Goal: Task Accomplishment & Management: Manage account settings

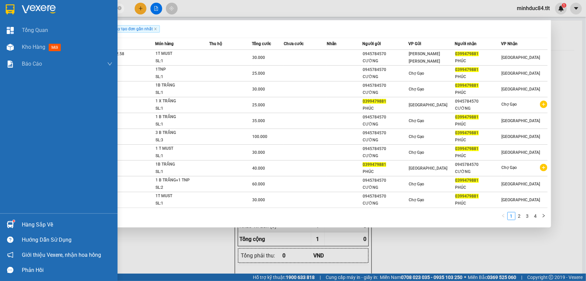
click at [7, 225] on img at bounding box center [10, 224] width 7 height 7
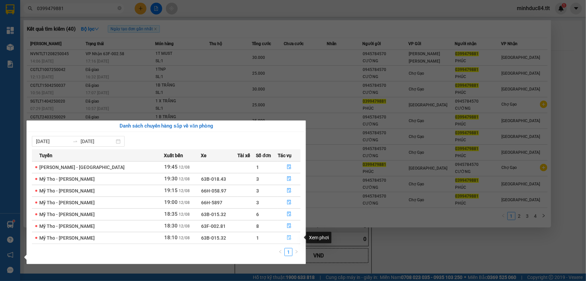
click at [287, 239] on icon "file-done" at bounding box center [289, 237] width 5 height 5
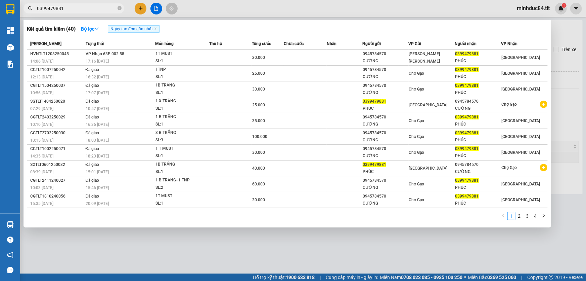
click at [225, 245] on div at bounding box center [293, 140] width 586 height 281
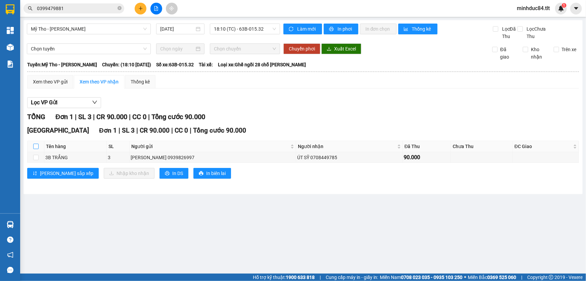
click at [36, 146] on input "checkbox" at bounding box center [35, 145] width 5 height 5
checkbox input "true"
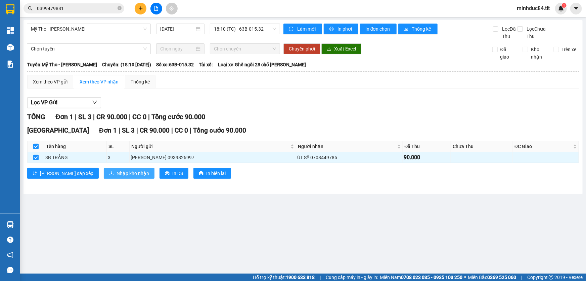
click at [120, 175] on span "Nhập kho nhận" at bounding box center [133, 172] width 33 height 7
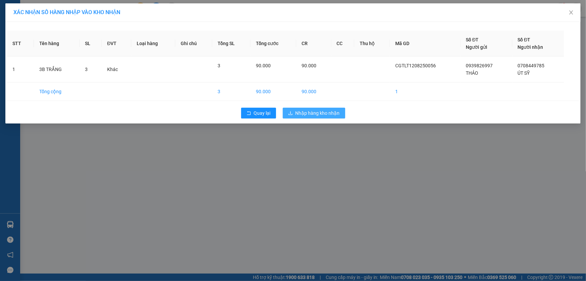
click at [326, 111] on span "Nhập hàng kho nhận" at bounding box center [318, 112] width 44 height 7
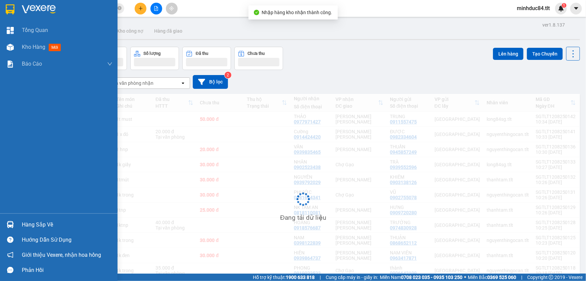
click at [8, 228] on div at bounding box center [10, 224] width 12 height 12
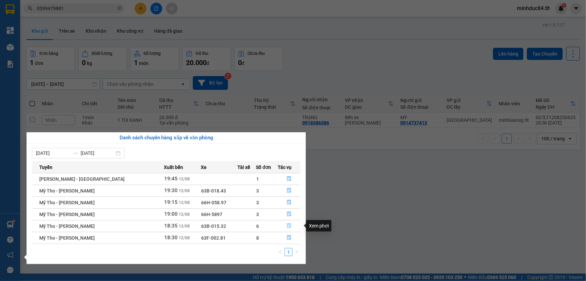
click at [293, 225] on button "button" at bounding box center [289, 225] width 22 height 11
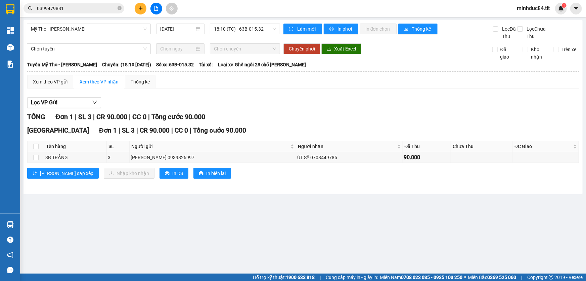
click at [173, 216] on main "Mỹ Tho - Hồ Chí Minh 12/08/2025 18:10 (TC) - 63B-015.32 Làm mới In phơi In đơn …" at bounding box center [293, 136] width 586 height 273
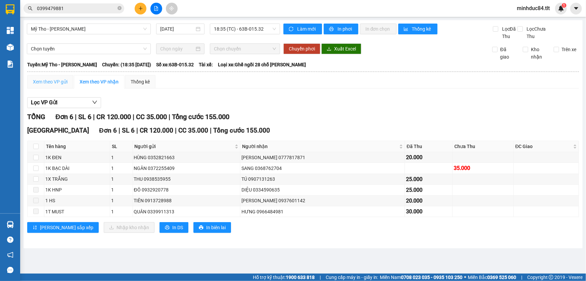
click at [57, 76] on div "Xem theo VP gửi" at bounding box center [50, 81] width 46 height 13
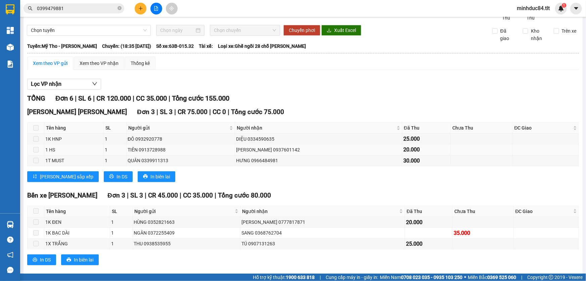
scroll to position [28, 0]
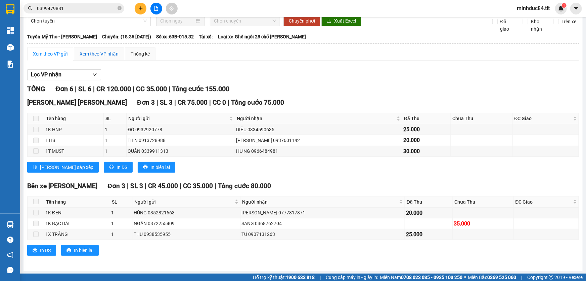
click at [95, 55] on div "Xem theo VP nhận" at bounding box center [99, 53] width 39 height 7
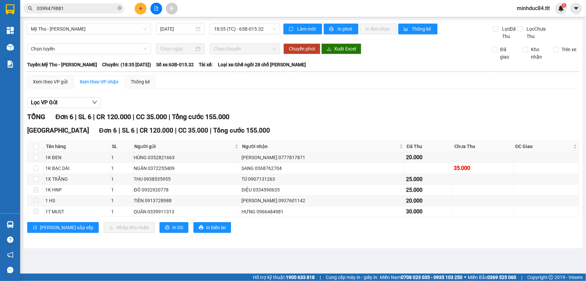
click at [32, 144] on th at bounding box center [36, 146] width 17 height 11
click at [35, 140] on div "Sài Gòn Đơn 6 | SL 6 | CR 120.000 | CC 35.000 | Tổng cước 155.000 Tên hàng SL N…" at bounding box center [303, 181] width 552 height 112
click at [34, 141] on th at bounding box center [36, 146] width 17 height 11
drag, startPoint x: 34, startPoint y: 141, endPoint x: 37, endPoint y: 149, distance: 7.7
click at [35, 145] on th at bounding box center [36, 146] width 17 height 11
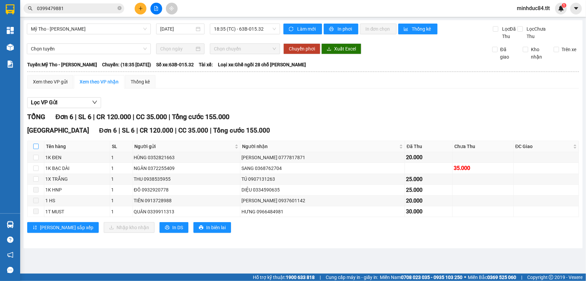
click at [37, 149] on input "checkbox" at bounding box center [35, 145] width 5 height 5
checkbox input "true"
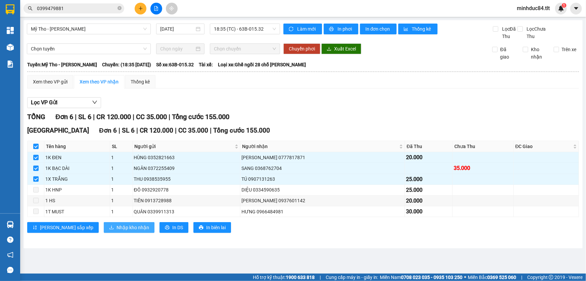
drag, startPoint x: 115, startPoint y: 232, endPoint x: 118, endPoint y: 229, distance: 4.5
click at [115, 232] on div "Sài Gòn Đơn 6 | SL 6 | CR 120.000 | CC 35.000 | Tổng cước 155.000 Tên hàng SL N…" at bounding box center [303, 181] width 552 height 112
click at [117, 230] on span "Nhập kho nhận" at bounding box center [133, 226] width 33 height 7
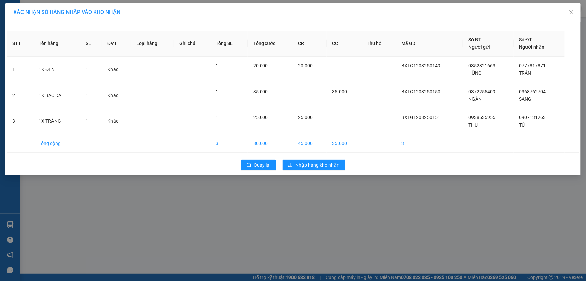
click at [310, 158] on div "Quay lại Nhập hàng kho nhận" at bounding box center [293, 164] width 572 height 17
click at [330, 169] on button "Nhập hàng kho nhận" at bounding box center [314, 164] width 62 height 11
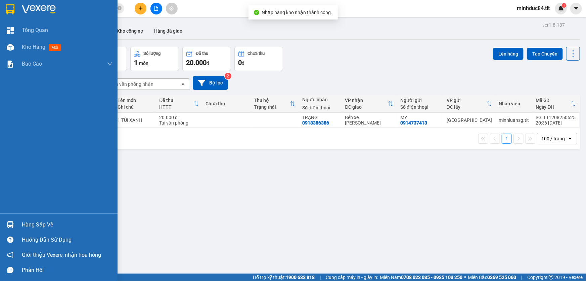
click at [13, 212] on div "Tổng Quan Kho hàng mới Báo cáo Báo cáo dòng tiền (Nhân Viên) Báo cáo dòng tiền …" at bounding box center [59, 117] width 118 height 191
click at [20, 222] on div "Hàng sắp về" at bounding box center [59, 224] width 118 height 15
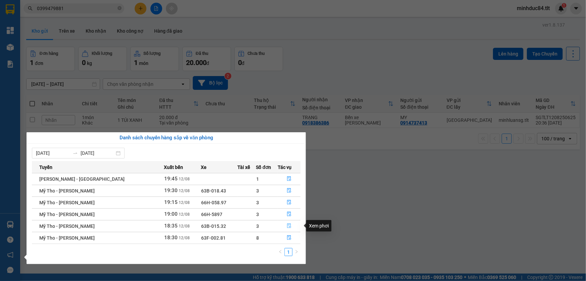
click at [287, 226] on icon "file-done" at bounding box center [289, 225] width 5 height 5
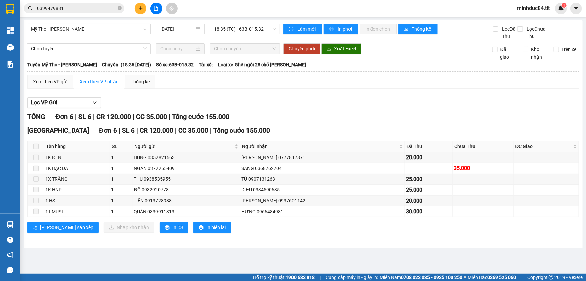
click at [125, 7] on div "0399479881" at bounding box center [65, 8] width 131 height 10
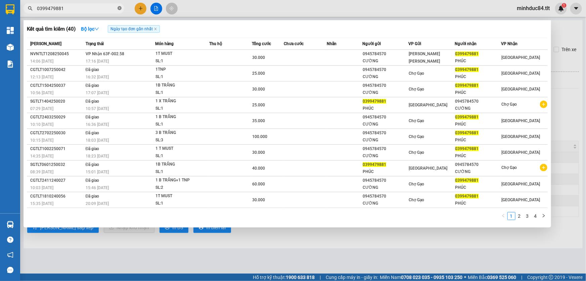
click at [118, 8] on icon "close-circle" at bounding box center [120, 8] width 4 height 4
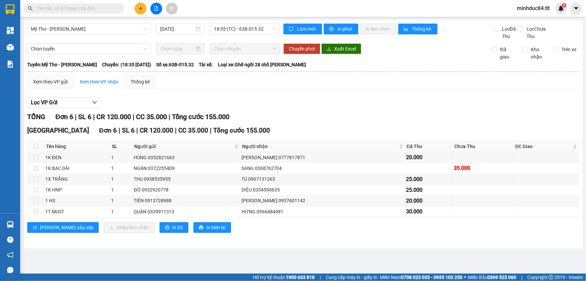
click at [108, 10] on input "text" at bounding box center [76, 8] width 79 height 7
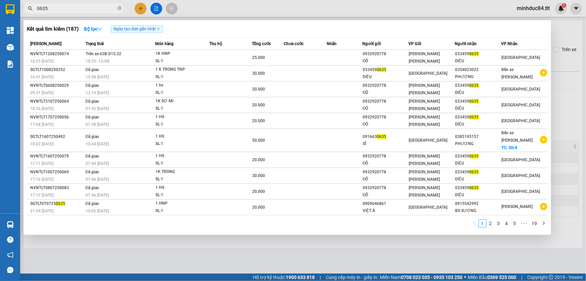
type input "0635"
click at [215, 275] on div at bounding box center [293, 140] width 586 height 281
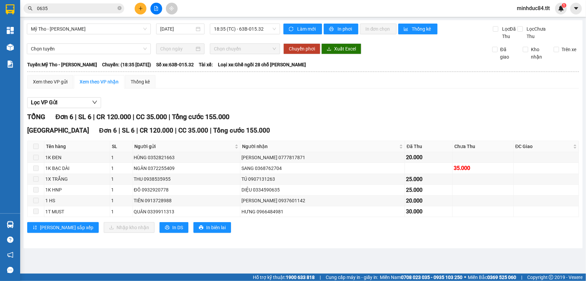
click at [67, 90] on div "Xem theo VP gửi Xem theo VP nhận Thống kê Lọc VP Gửi TỔNG Đơn 6 | SL 6 | CR 12…" at bounding box center [303, 158] width 552 height 166
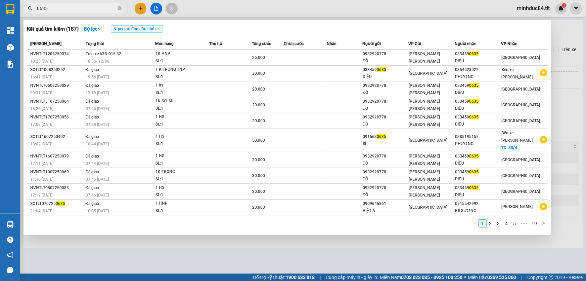
drag, startPoint x: 65, startPoint y: 13, endPoint x: 76, endPoint y: 7, distance: 12.8
click at [70, 10] on span "0635" at bounding box center [74, 8] width 101 height 10
click at [76, 7] on input "0635" at bounding box center [76, 8] width 79 height 7
click at [231, 250] on div at bounding box center [293, 140] width 586 height 281
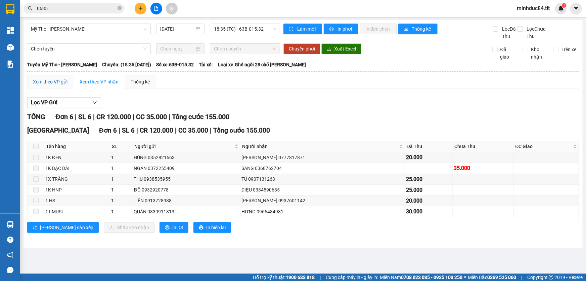
click at [47, 82] on div "Xem theo VP gửi" at bounding box center [50, 81] width 35 height 7
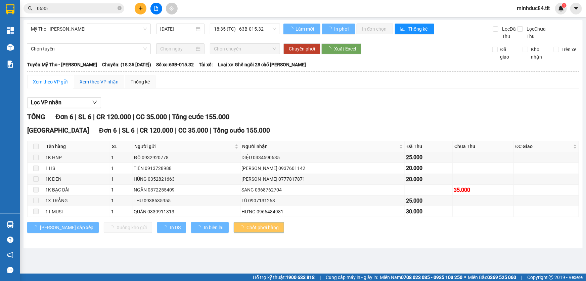
click at [108, 82] on div "Xem theo VP nhận" at bounding box center [99, 81] width 39 height 7
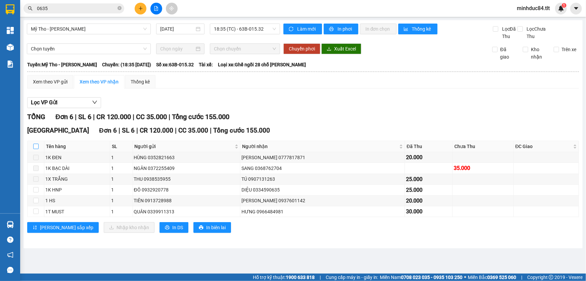
click at [35, 145] on input "checkbox" at bounding box center [35, 145] width 5 height 5
checkbox input "true"
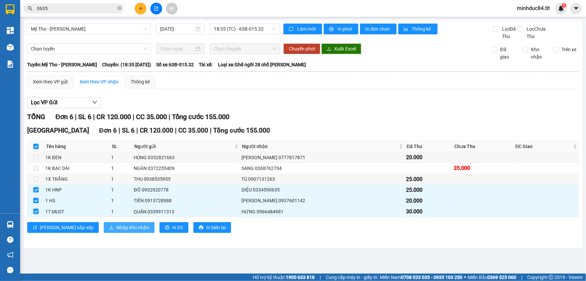
click at [117, 227] on span "Nhập kho nhận" at bounding box center [133, 226] width 33 height 7
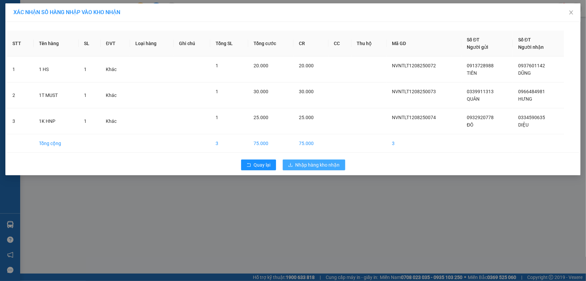
click at [334, 166] on span "Nhập hàng kho nhận" at bounding box center [318, 164] width 44 height 7
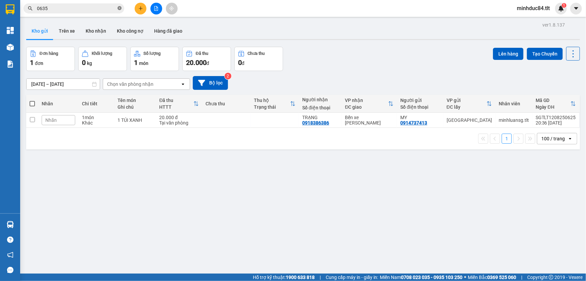
click at [118, 8] on icon "close-circle" at bounding box center [120, 8] width 4 height 4
click at [101, 10] on input "text" at bounding box center [76, 8] width 79 height 7
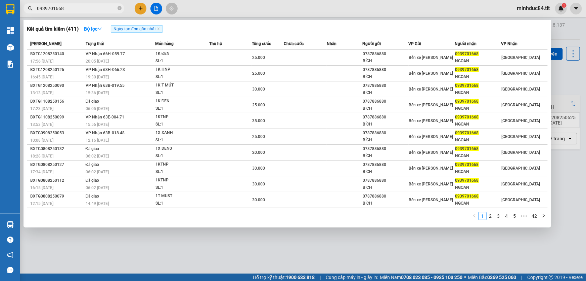
type input "0939701668"
drag, startPoint x: 119, startPoint y: 9, endPoint x: 114, endPoint y: 8, distance: 5.1
click at [118, 8] on icon "close-circle" at bounding box center [120, 8] width 4 height 4
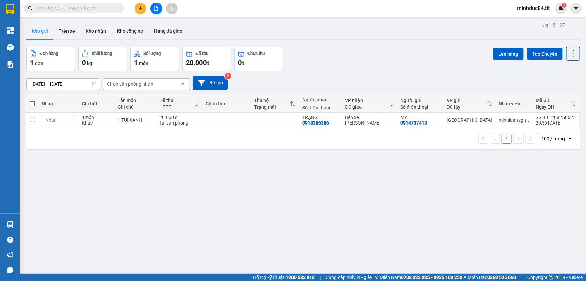
click at [110, 6] on input "text" at bounding box center [76, 8] width 79 height 7
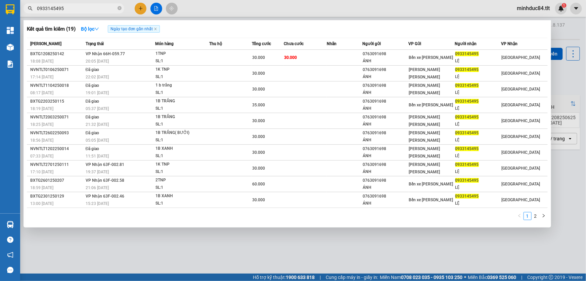
type input "0933145495"
click at [119, 8] on icon "close-circle" at bounding box center [120, 8] width 4 height 4
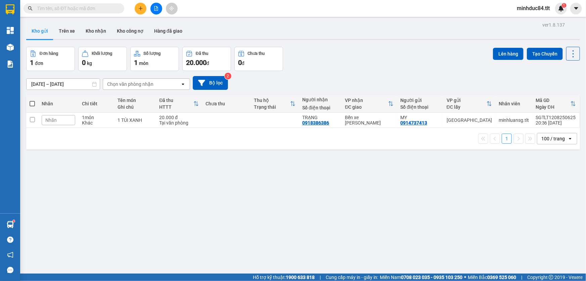
click at [108, 11] on input "text" at bounding box center [76, 8] width 79 height 7
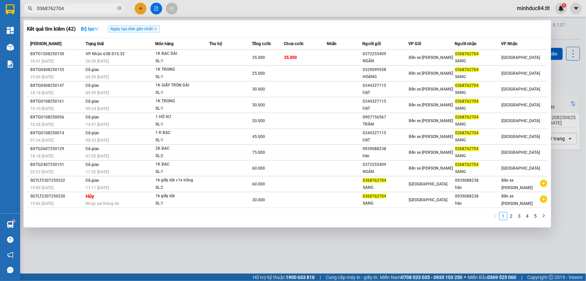
type input "0368762704"
click at [119, 8] on icon "close-circle" at bounding box center [120, 8] width 4 height 4
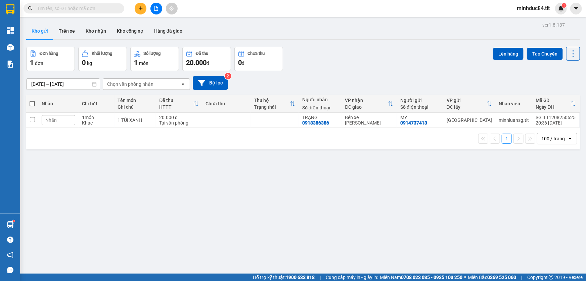
click at [89, 10] on input "text" at bounding box center [76, 8] width 79 height 7
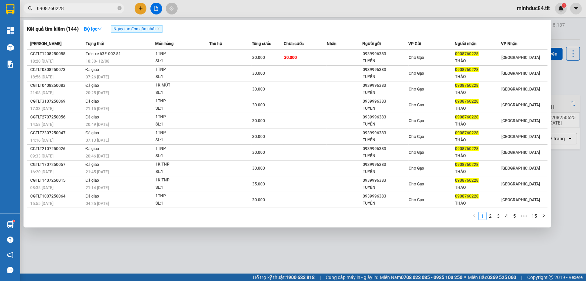
type input "0908760228"
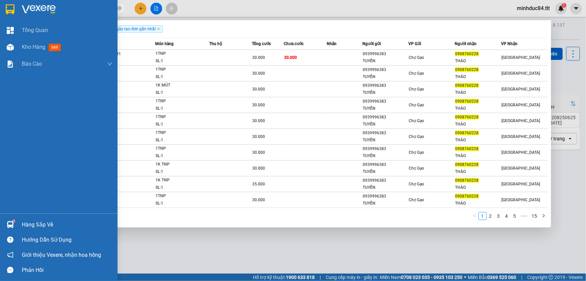
click at [13, 218] on div "Hàng sắp về" at bounding box center [59, 224] width 118 height 15
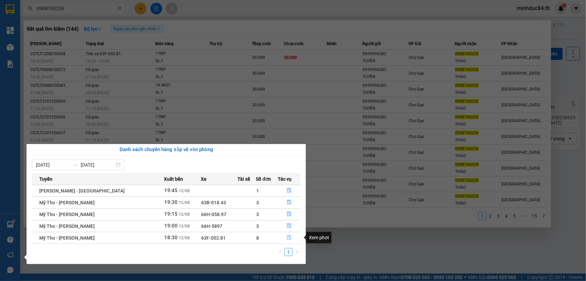
click at [287, 236] on icon "file-done" at bounding box center [289, 237] width 5 height 5
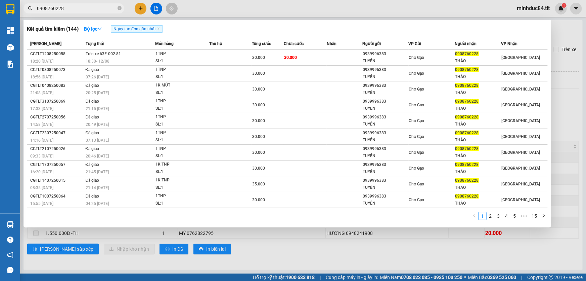
drag, startPoint x: 239, startPoint y: 247, endPoint x: 235, endPoint y: 238, distance: 9.4
click at [238, 247] on div at bounding box center [293, 140] width 586 height 281
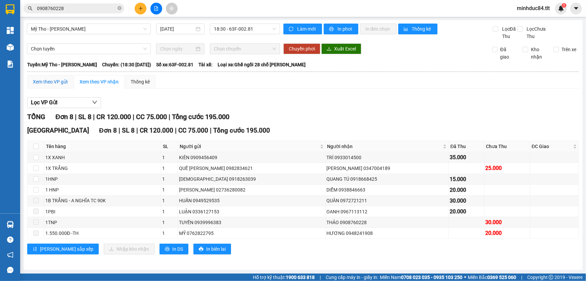
click at [54, 83] on div "Xem theo VP gửi" at bounding box center [50, 81] width 35 height 7
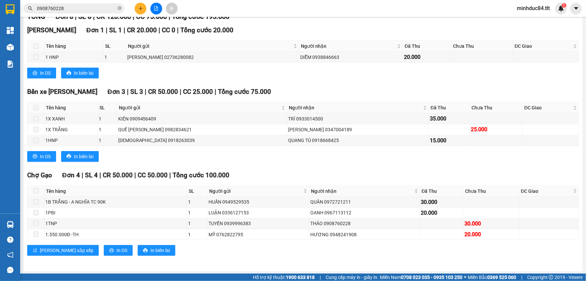
scroll to position [49, 0]
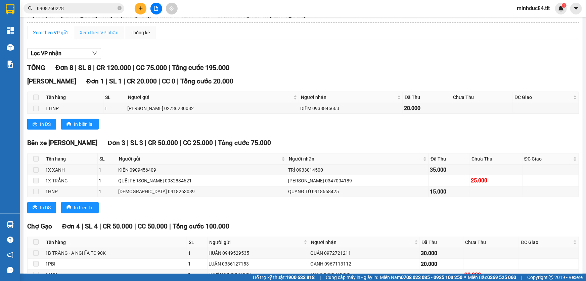
click at [97, 39] on div "Xem theo VP nhận" at bounding box center [99, 32] width 50 height 13
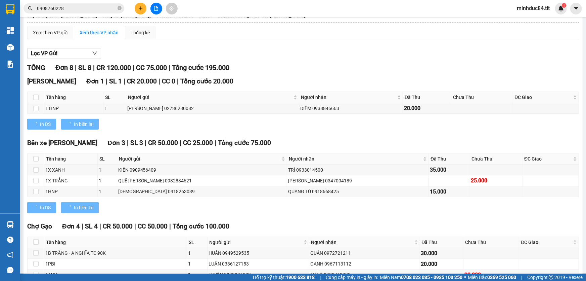
click at [110, 31] on div "Xem theo VP nhận" at bounding box center [99, 32] width 39 height 7
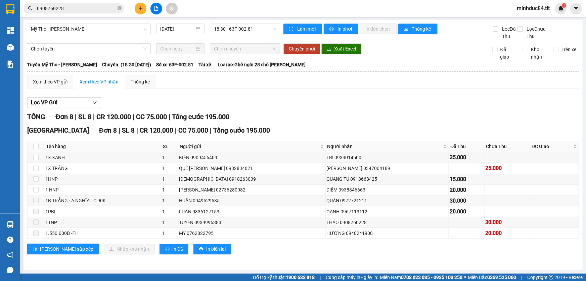
click at [37, 151] on th at bounding box center [36, 146] width 17 height 11
click at [36, 145] on input "checkbox" at bounding box center [35, 145] width 5 height 5
checkbox input "true"
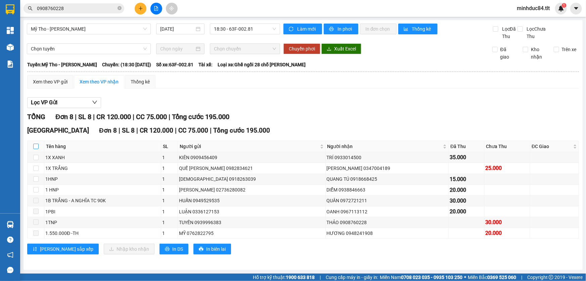
checkbox input "true"
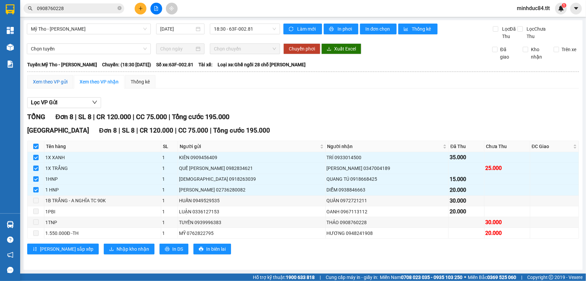
click at [51, 80] on div "Xem theo VP gửi" at bounding box center [50, 81] width 35 height 7
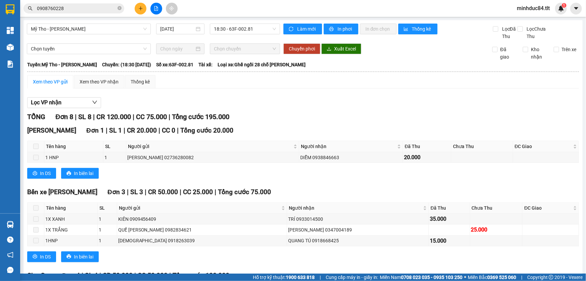
click at [81, 75] on td "Xem theo VP gửi Xem theo VP nhận Thống kê Lọc VP nhận TỔNG Đơn 8 | SL 8 | CR 12…" at bounding box center [303, 220] width 553 height 290
click at [96, 87] on div "Xem theo VP nhận" at bounding box center [99, 81] width 50 height 13
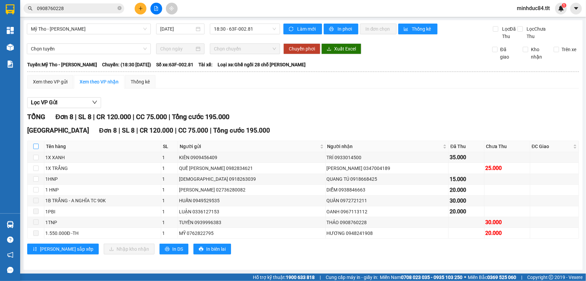
click at [33, 148] on input "checkbox" at bounding box center [35, 145] width 5 height 5
checkbox input "true"
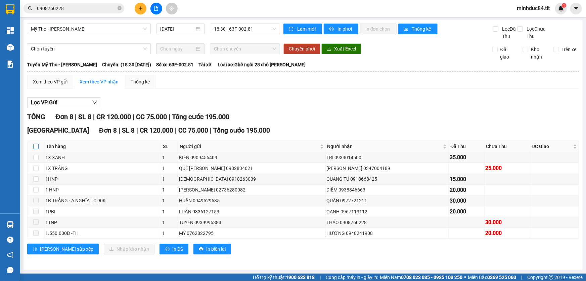
checkbox input "true"
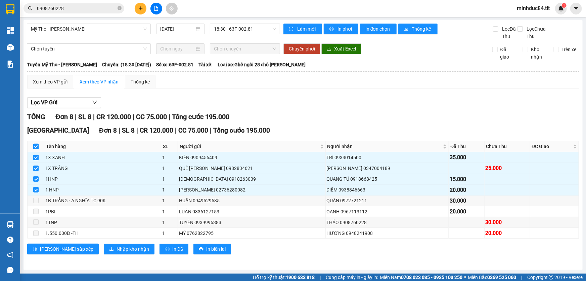
click at [39, 148] on th at bounding box center [36, 146] width 17 height 11
click at [117, 251] on span "Nhập kho nhận" at bounding box center [133, 248] width 33 height 7
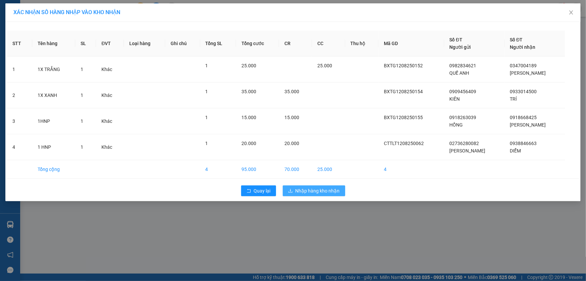
click at [310, 187] on span "Nhập hàng kho nhận" at bounding box center [318, 190] width 44 height 7
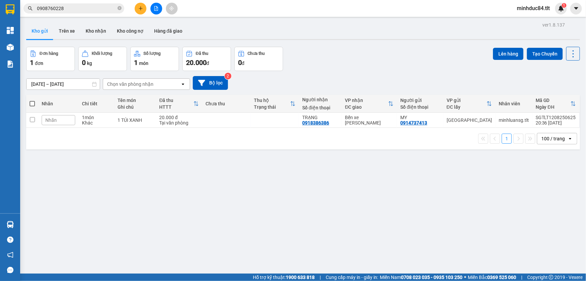
click at [150, 181] on div "ver 1.8.137 Kho gửi Trên xe Kho nhận Kho công nợ Hàng đã giao Đơn hàng 1 đơn Kh…" at bounding box center [303, 160] width 559 height 281
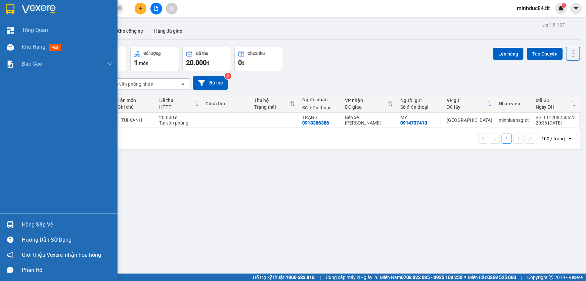
click at [26, 215] on div "Hàng sắp về Hướng dẫn sử dụng Giới thiệu Vexere, nhận hoa hồng Phản hồi" at bounding box center [59, 245] width 118 height 64
click at [33, 217] on div "Hàng sắp về" at bounding box center [59, 224] width 118 height 15
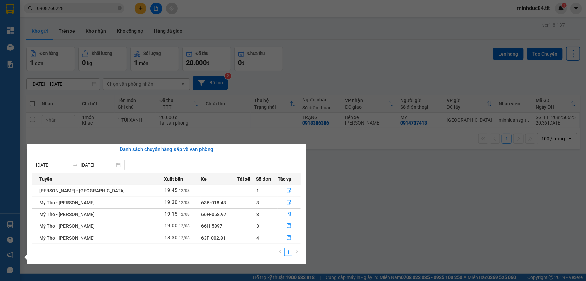
click at [526, 228] on section "Kết quả tìm kiếm ( 144 ) Bộ lọc Ngày tạo đơn gần nhất Mã ĐH Trạng thái Món hàng…" at bounding box center [293, 140] width 586 height 281
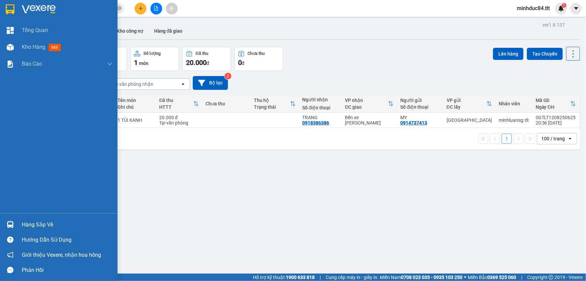
click at [14, 218] on div "Hàng sắp về" at bounding box center [59, 224] width 118 height 15
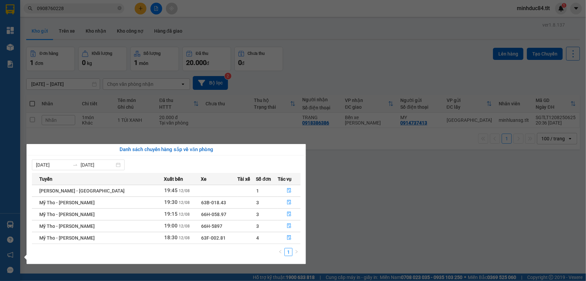
click at [11, 44] on div "Tổng Quan Kho hàng mới Báo cáo Báo cáo dòng tiền (Nhân Viên) Báo cáo dòng tiền …" at bounding box center [10, 140] width 20 height 281
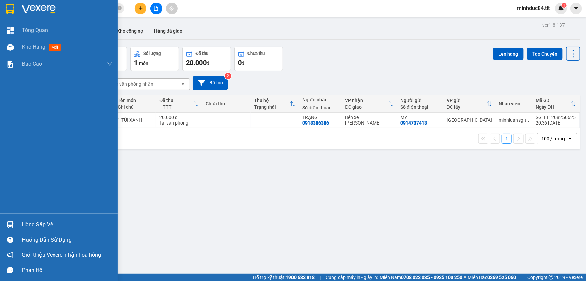
click at [11, 44] on img at bounding box center [10, 47] width 7 height 7
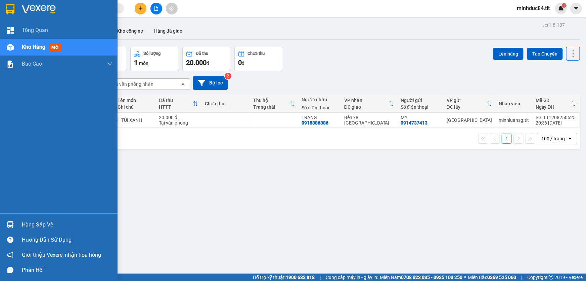
click at [39, 220] on div "Hàng sắp về" at bounding box center [67, 224] width 91 height 10
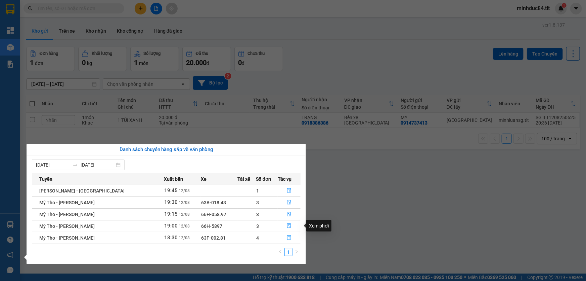
click at [289, 242] on button "button" at bounding box center [289, 237] width 22 height 11
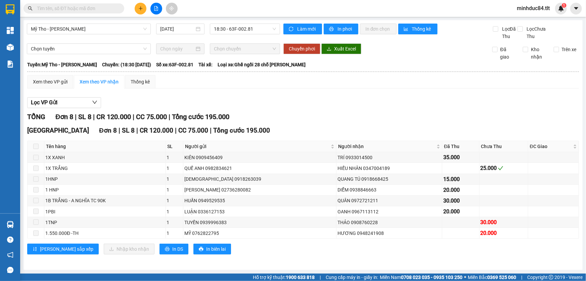
click at [38, 145] on span at bounding box center [35, 145] width 5 height 5
click at [49, 75] on td "Xem theo VP gửi Xem theo VP nhận Thống kê Lọc VP Gửi TỔNG Đơn 8 | SL 8 | CR 12…" at bounding box center [303, 169] width 553 height 188
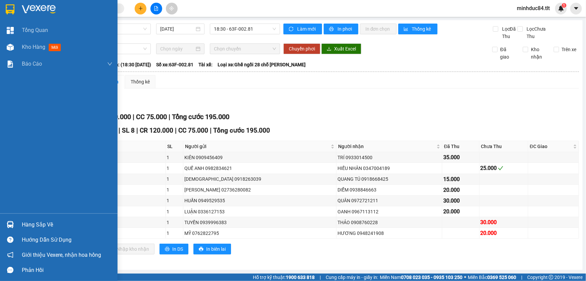
click at [8, 223] on img at bounding box center [10, 224] width 7 height 7
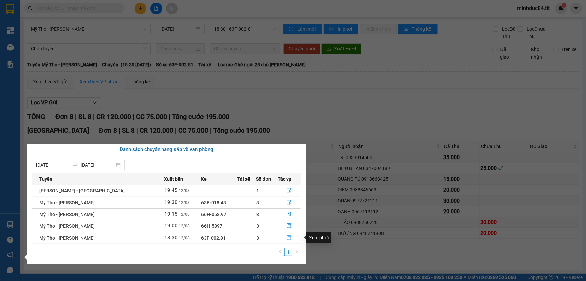
click at [287, 235] on icon "file-done" at bounding box center [289, 237] width 4 height 5
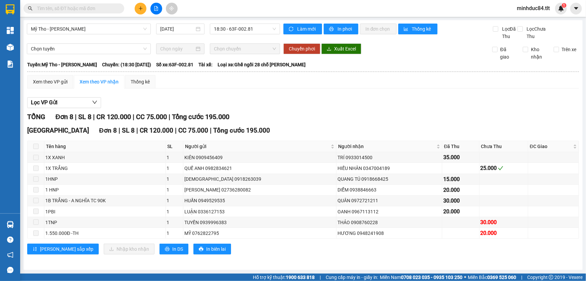
drag, startPoint x: 40, startPoint y: 147, endPoint x: 34, endPoint y: 147, distance: 5.4
click at [36, 147] on th at bounding box center [36, 146] width 17 height 11
click at [32, 147] on th at bounding box center [36, 146] width 17 height 11
click at [39, 147] on th at bounding box center [36, 146] width 17 height 11
click at [36, 147] on span at bounding box center [35, 145] width 5 height 5
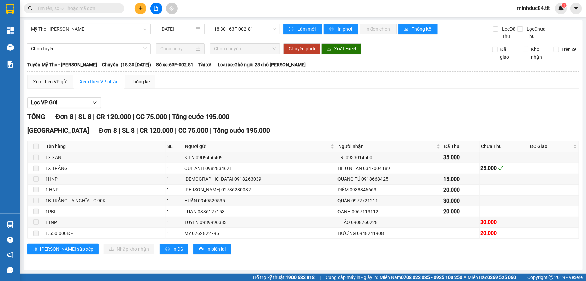
click at [35, 147] on span at bounding box center [35, 145] width 5 height 5
click at [31, 146] on th at bounding box center [36, 146] width 17 height 11
click at [43, 77] on div "Xem theo VP gửi" at bounding box center [50, 81] width 46 height 13
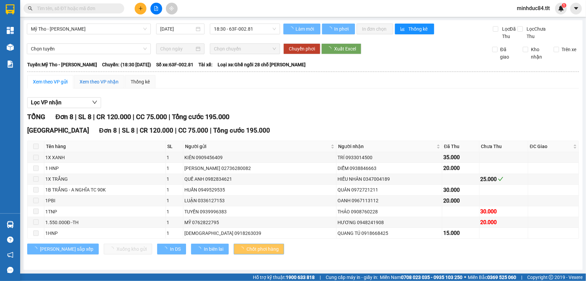
click at [99, 81] on div "Xem theo VP nhận" at bounding box center [99, 81] width 39 height 7
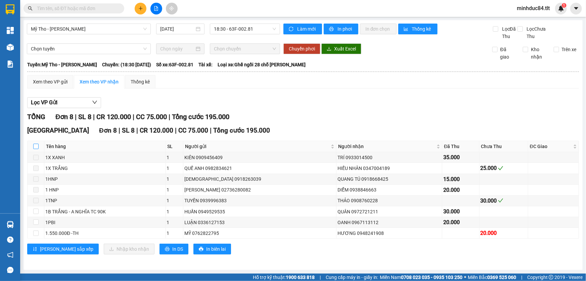
click at [36, 149] on label at bounding box center [35, 145] width 5 height 7
click at [36, 149] on input "checkbox" at bounding box center [35, 145] width 5 height 5
checkbox input "true"
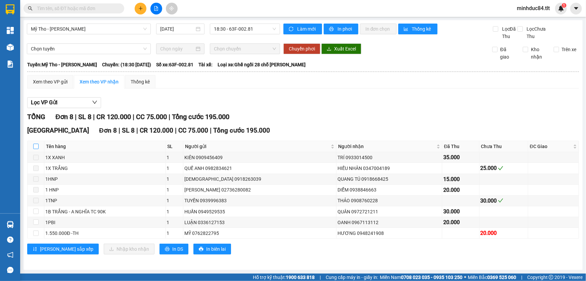
checkbox input "true"
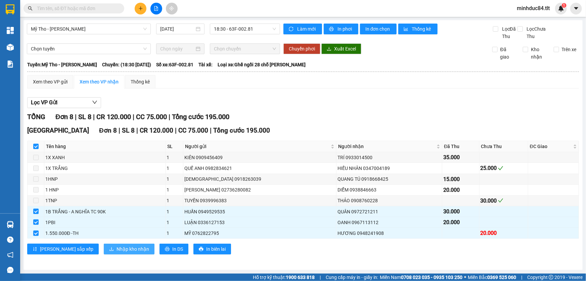
click at [104, 249] on button "Nhập kho nhận" at bounding box center [129, 248] width 51 height 11
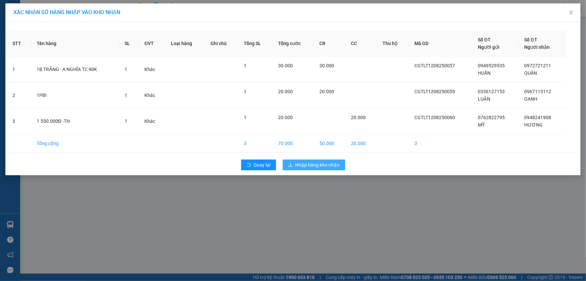
click at [306, 162] on span "Nhập hàng kho nhận" at bounding box center [318, 164] width 44 height 7
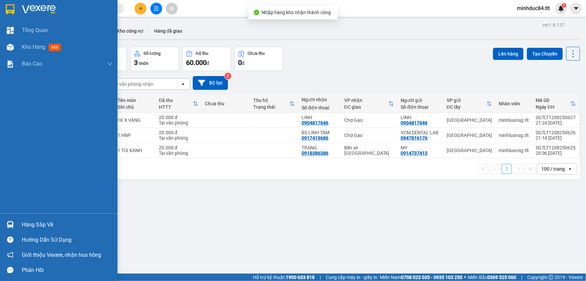
click at [10, 227] on img at bounding box center [10, 224] width 7 height 7
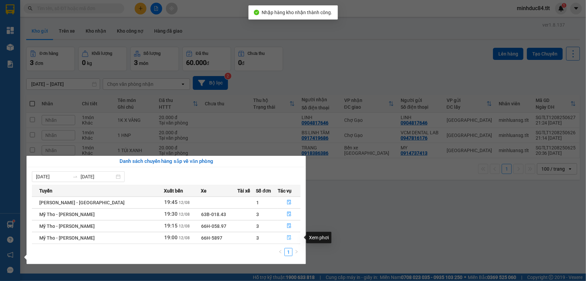
click at [288, 238] on icon "file-done" at bounding box center [289, 237] width 4 height 5
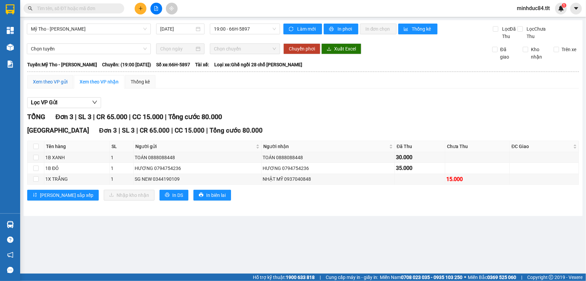
click at [41, 81] on div "Xem theo VP gửi" at bounding box center [50, 81] width 35 height 7
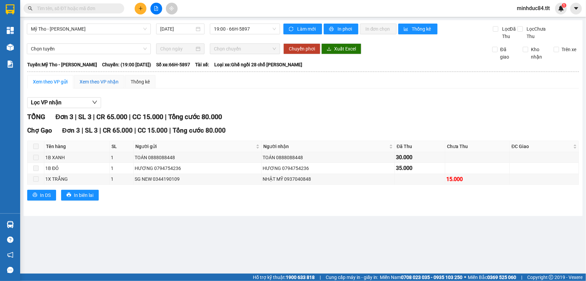
click at [89, 79] on div "Xem theo VP nhận" at bounding box center [99, 81] width 39 height 7
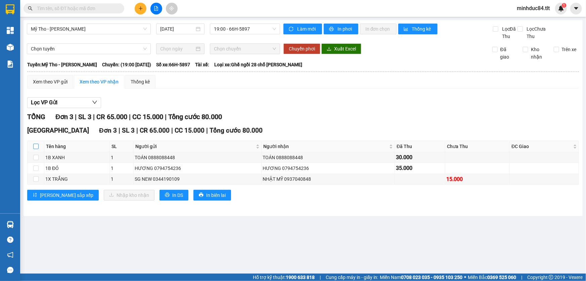
click at [34, 147] on input "checkbox" at bounding box center [35, 145] width 5 height 5
checkbox input "true"
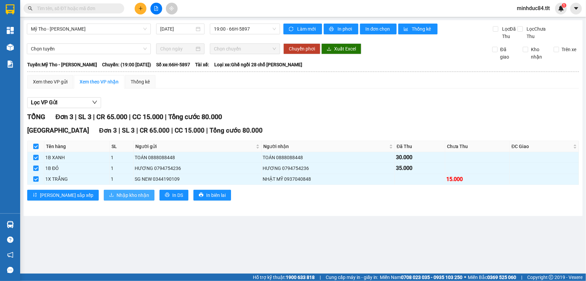
click at [117, 195] on span "Nhập kho nhận" at bounding box center [133, 194] width 33 height 7
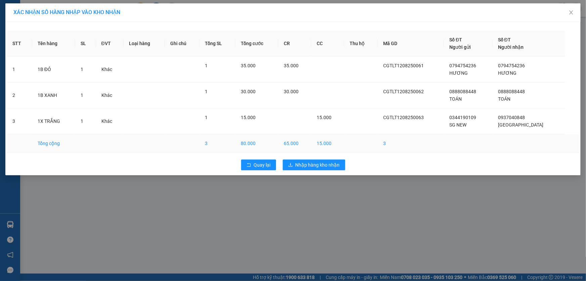
click at [335, 151] on td "15.000" at bounding box center [327, 143] width 33 height 18
click at [333, 162] on span "Nhập hàng kho nhận" at bounding box center [318, 164] width 44 height 7
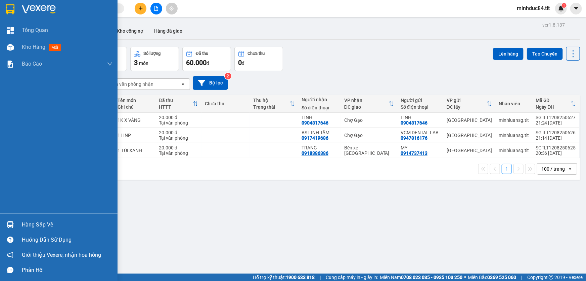
click at [25, 225] on div "Hàng sắp về" at bounding box center [67, 224] width 91 height 10
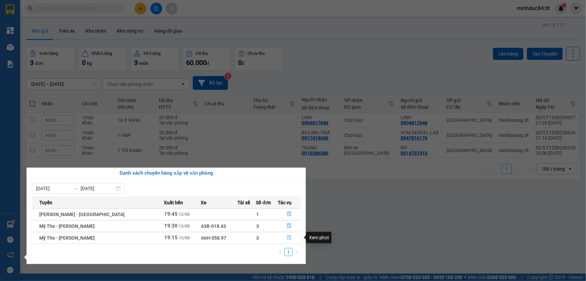
click at [288, 237] on icon "file-done" at bounding box center [289, 237] width 5 height 5
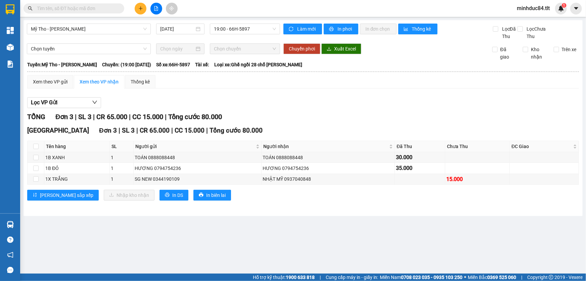
click at [235, 251] on main "Mỹ Tho - [GEOGRAPHIC_DATA] [DATE] 19:00 - 66H-5897 Làm mới In phơi In đơn chọn …" at bounding box center [293, 136] width 586 height 273
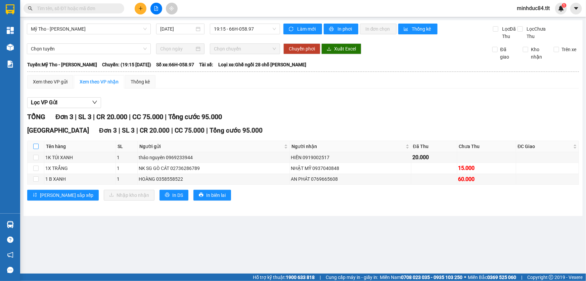
click at [36, 148] on input "checkbox" at bounding box center [35, 145] width 5 height 5
checkbox input "true"
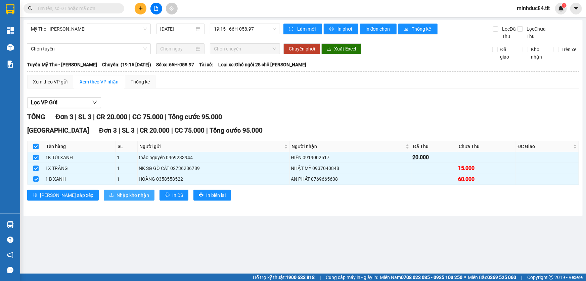
click at [104, 190] on button "Nhập kho nhận" at bounding box center [129, 194] width 51 height 11
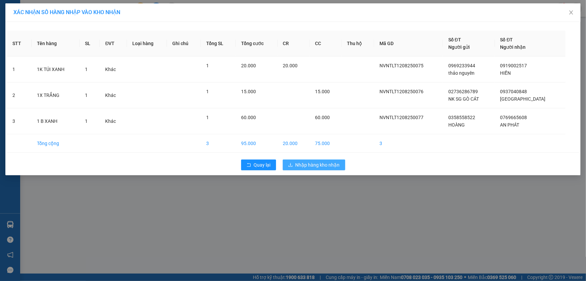
click at [339, 160] on button "Nhập hàng kho nhận" at bounding box center [314, 164] width 62 height 11
click at [338, 161] on span "Nhập hàng kho nhận" at bounding box center [318, 164] width 44 height 7
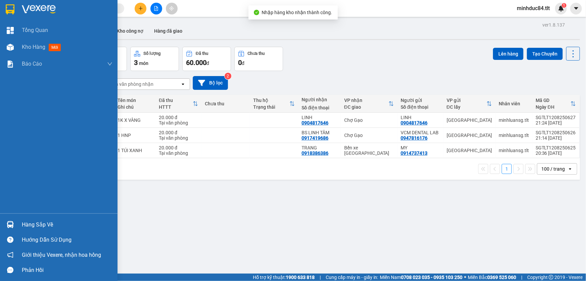
click at [12, 222] on img at bounding box center [10, 224] width 7 height 7
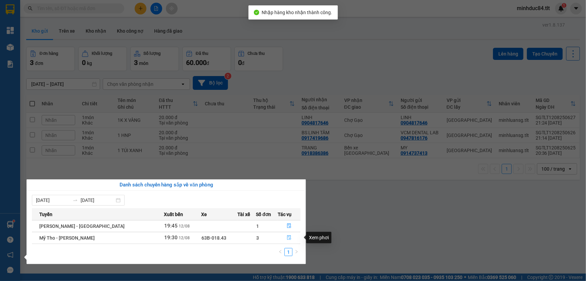
click at [287, 238] on icon "file-done" at bounding box center [289, 237] width 4 height 5
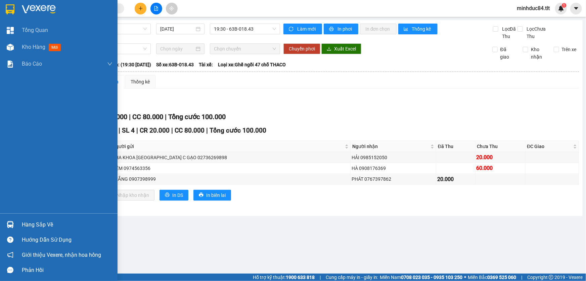
click at [14, 218] on div at bounding box center [10, 224] width 12 height 12
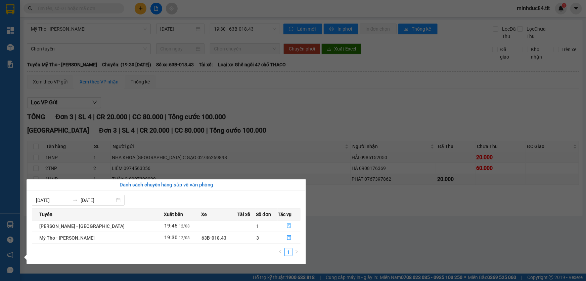
click at [287, 221] on button "button" at bounding box center [289, 225] width 22 height 11
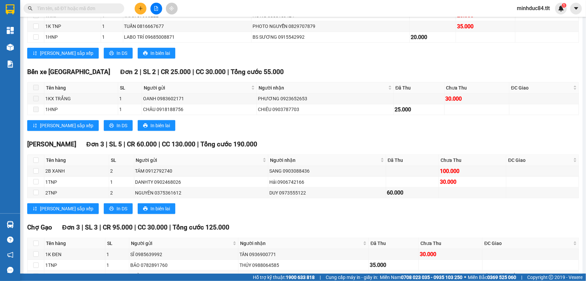
scroll to position [255, 0]
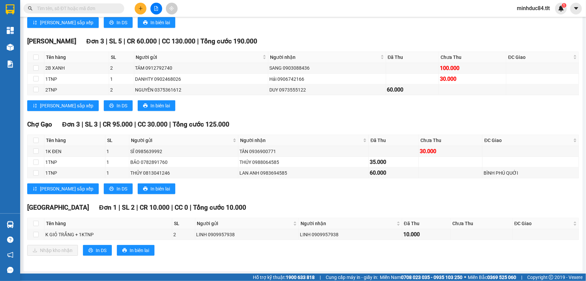
click at [110, 9] on input "text" at bounding box center [76, 8] width 79 height 7
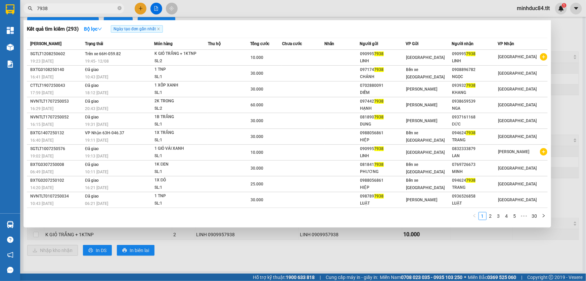
type input "7938"
click at [582, 154] on div at bounding box center [293, 140] width 586 height 281
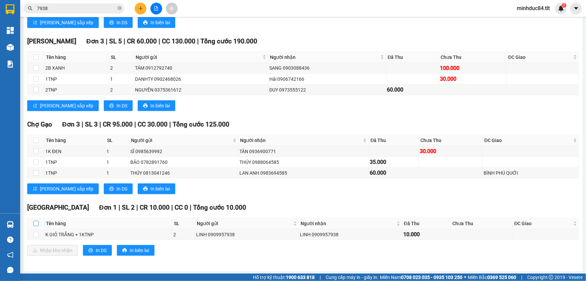
click at [34, 225] on label at bounding box center [35, 222] width 5 height 7
click at [34, 225] on input "checkbox" at bounding box center [35, 222] width 5 height 5
checkbox input "true"
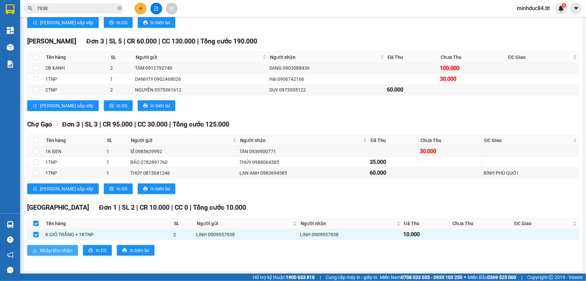
click at [57, 252] on span "Nhập kho nhận" at bounding box center [56, 249] width 33 height 7
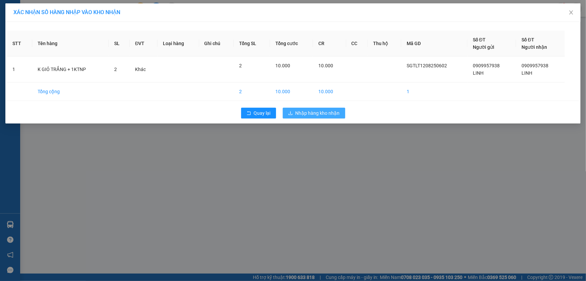
click at [333, 112] on span "Nhập hàng kho nhận" at bounding box center [318, 112] width 44 height 7
